Goal: Transaction & Acquisition: Download file/media

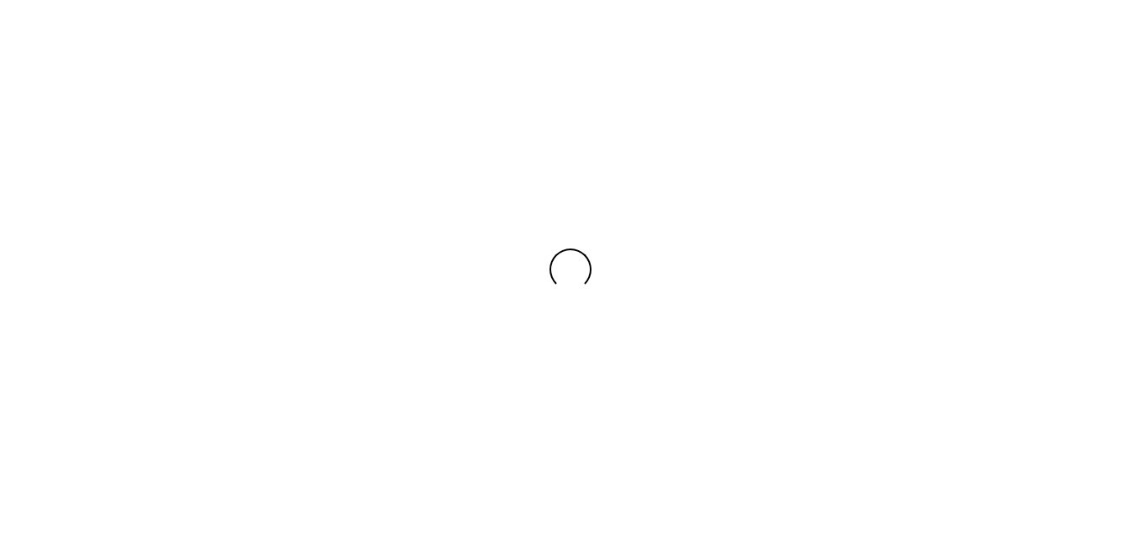
click at [992, 30] on div at bounding box center [570, 269] width 1141 height 539
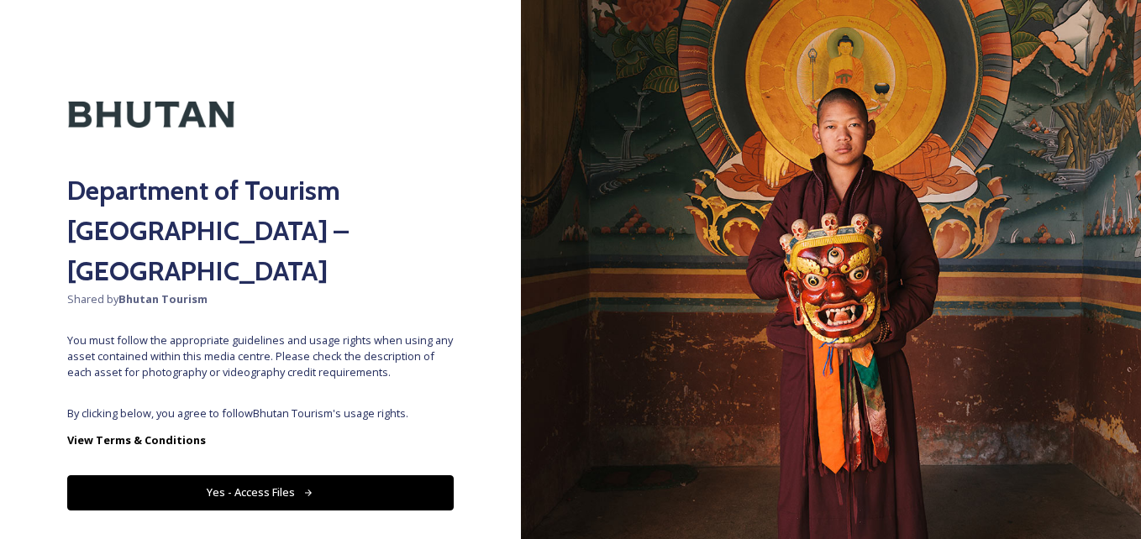
click at [261, 361] on div "Department of Tourism [GEOGRAPHIC_DATA] – Brand Centre Shared by Bhutan Tourism…" at bounding box center [260, 269] width 521 height 405
click at [305, 488] on icon at bounding box center [308, 493] width 11 height 11
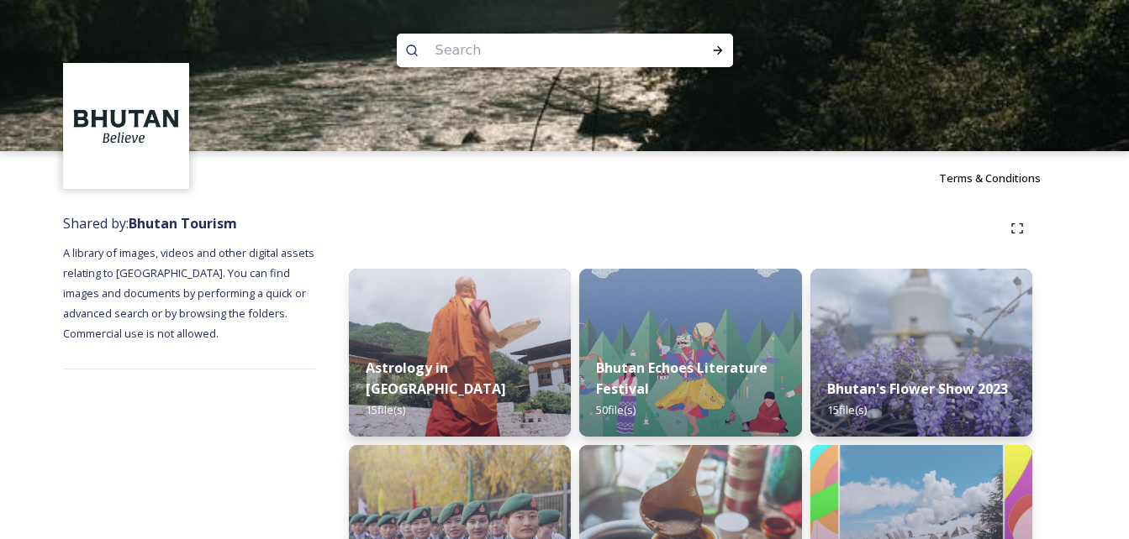
click at [501, 58] on input at bounding box center [542, 50] width 230 height 37
type input "school"
click at [708, 45] on div "Run Search" at bounding box center [718, 50] width 30 height 30
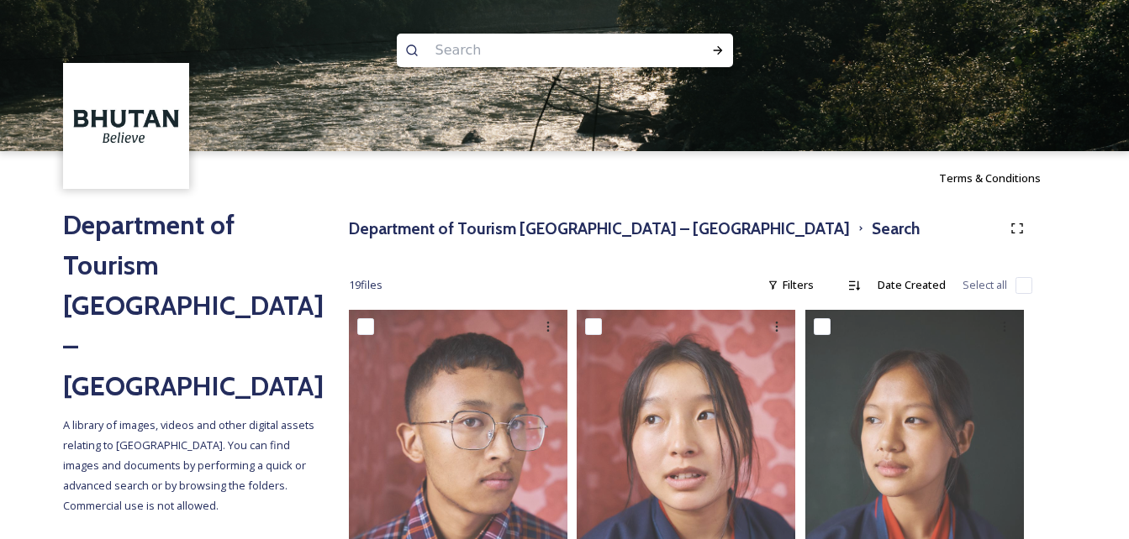
drag, startPoint x: 481, startPoint y: 54, endPoint x: 404, endPoint y: 62, distance: 76.9
click at [404, 62] on div at bounding box center [565, 51] width 336 height 34
click at [721, 48] on icon at bounding box center [717, 50] width 13 height 13
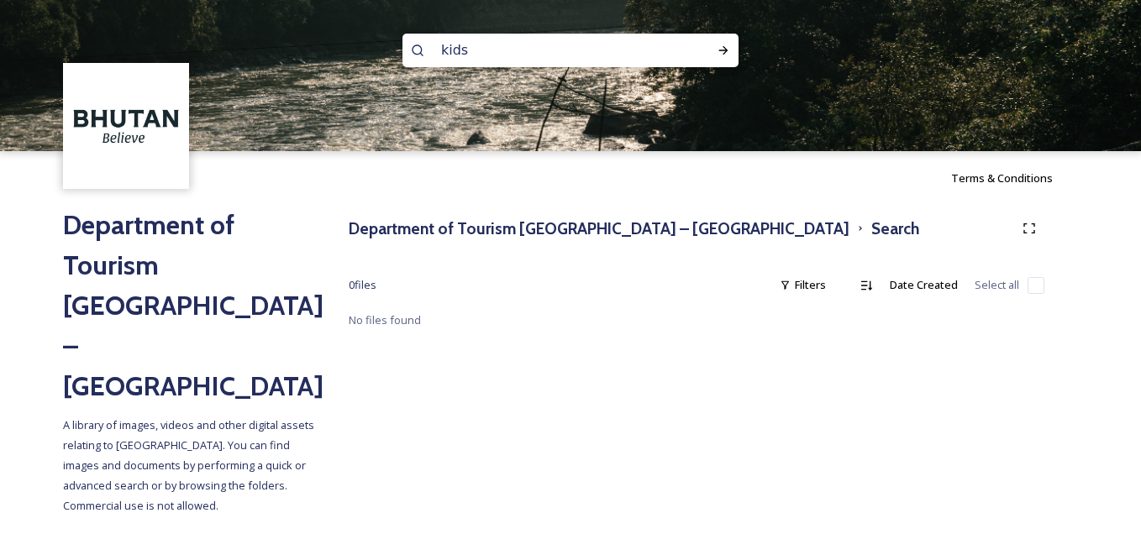
click at [544, 49] on input "kids" at bounding box center [548, 50] width 230 height 37
type input "k"
type input "community"
click at [722, 52] on icon at bounding box center [723, 50] width 13 height 13
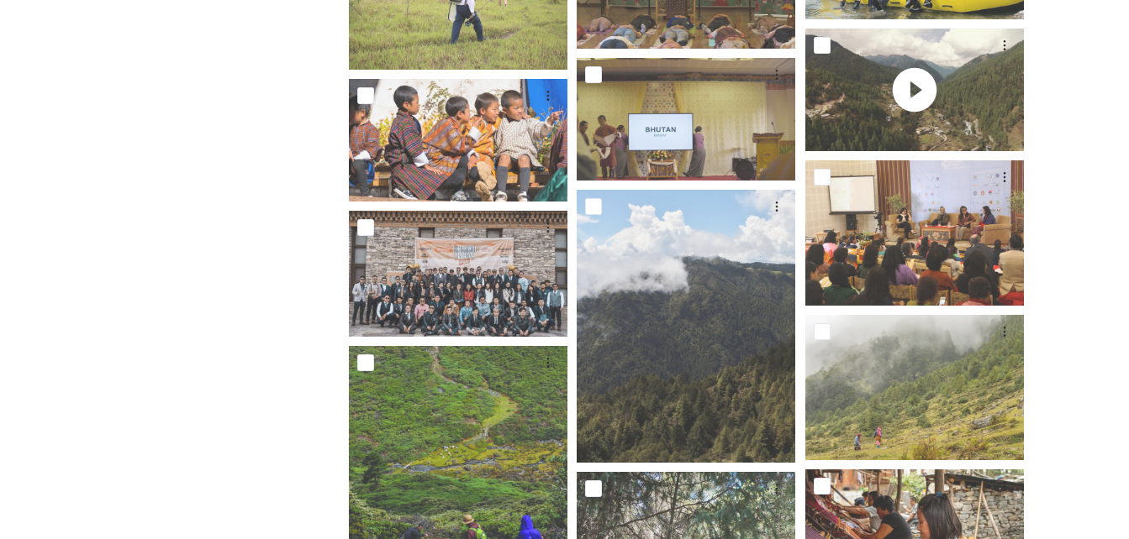
scroll to position [1979, 0]
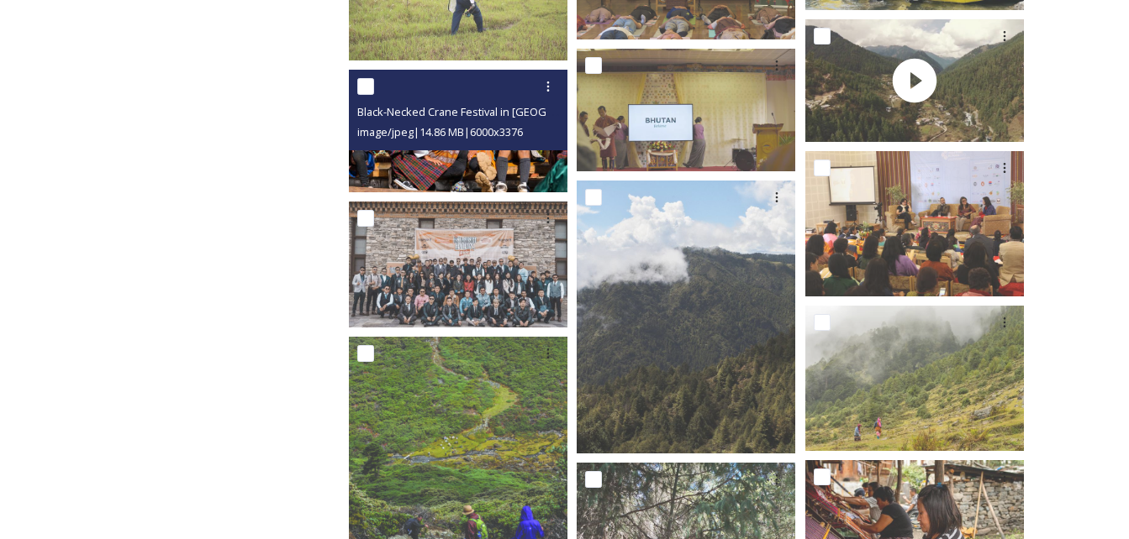
click at [508, 155] on img at bounding box center [458, 131] width 218 height 123
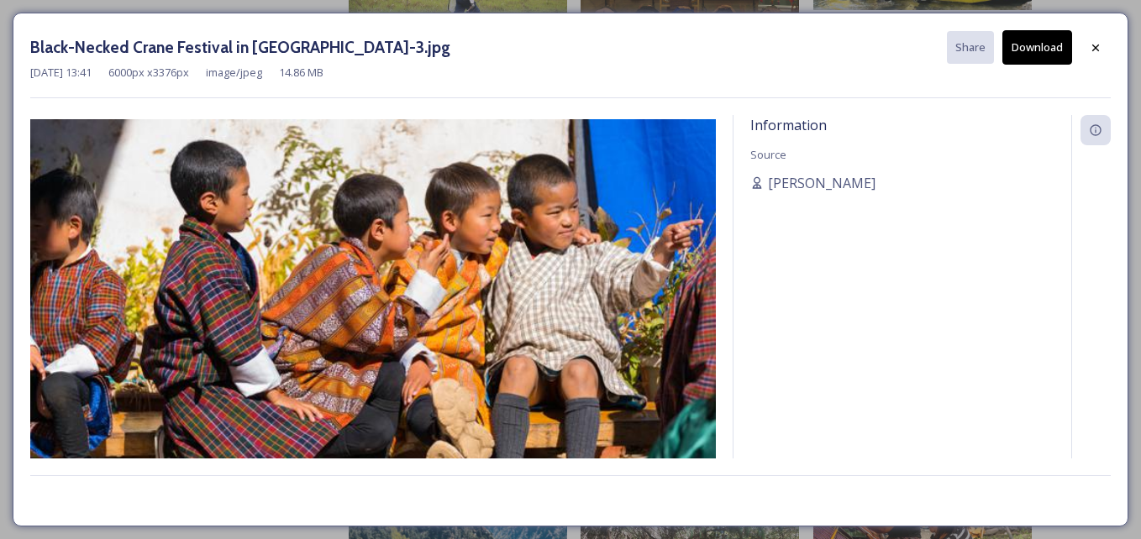
click at [1029, 54] on button "Download" at bounding box center [1038, 47] width 70 height 34
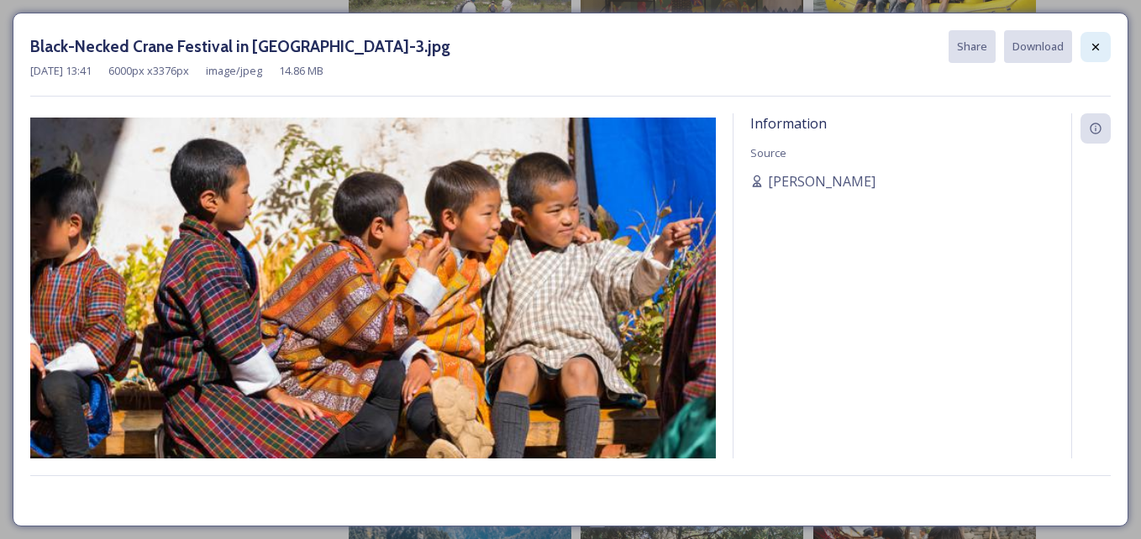
click at [1103, 46] on div at bounding box center [1096, 47] width 30 height 30
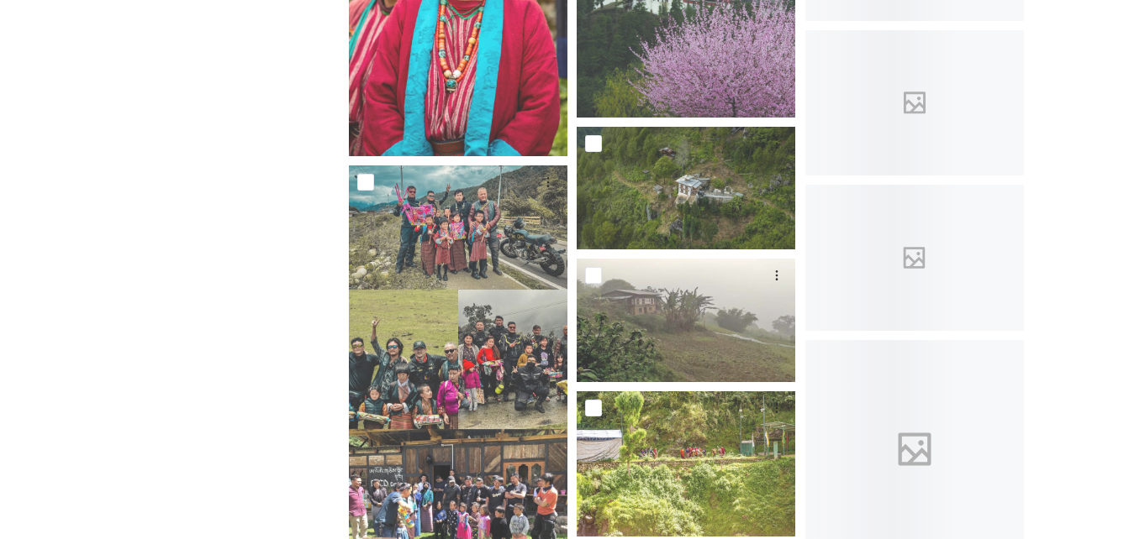
scroll to position [3461, 0]
